Goal: Navigation & Orientation: Find specific page/section

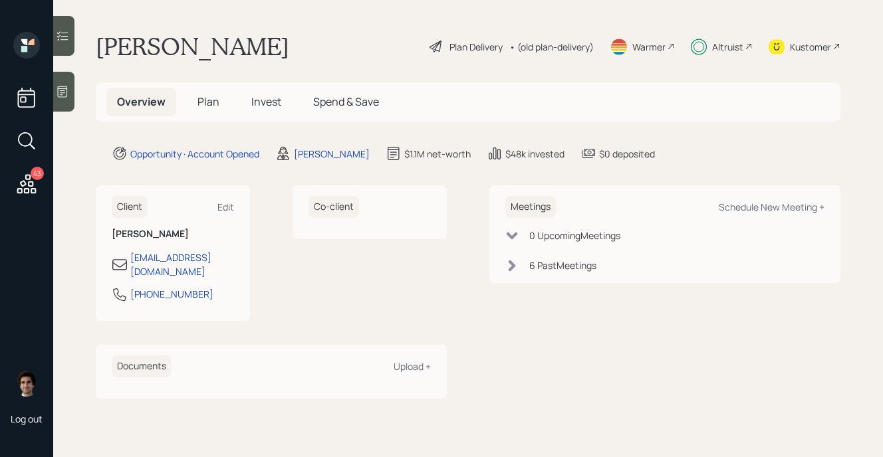
click at [260, 108] on span "Invest" at bounding box center [266, 101] width 30 height 15
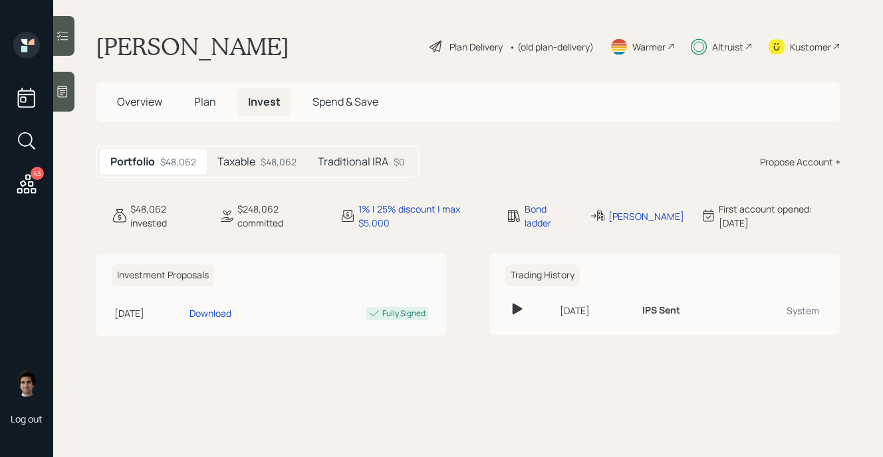
click at [164, 102] on h5 "Overview" at bounding box center [139, 102] width 66 height 29
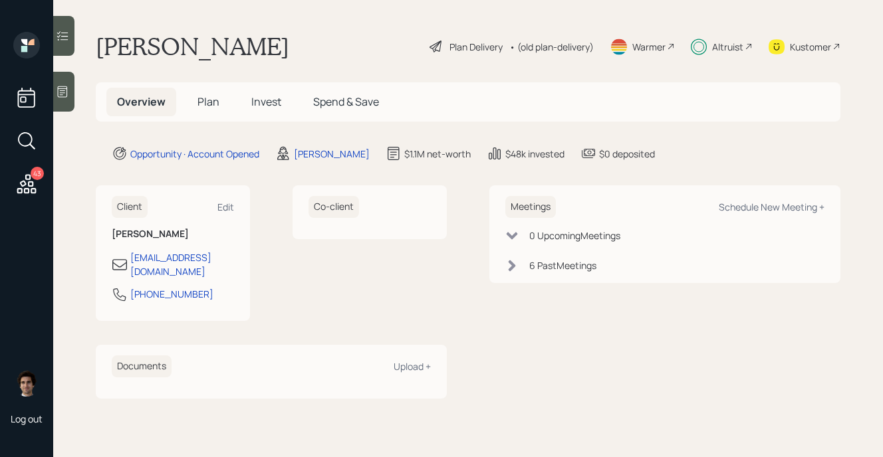
click at [276, 105] on span "Invest" at bounding box center [266, 101] width 30 height 15
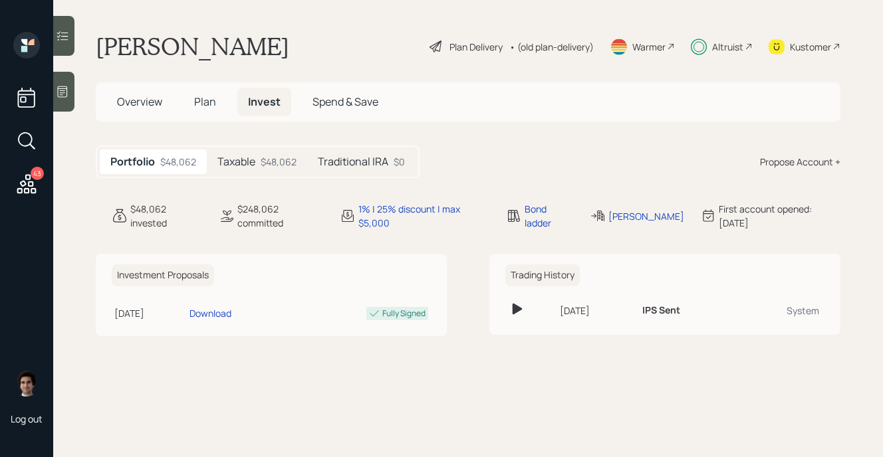
click at [38, 177] on div "43" at bounding box center [37, 173] width 13 height 13
